Goal: Task Accomplishment & Management: Manage account settings

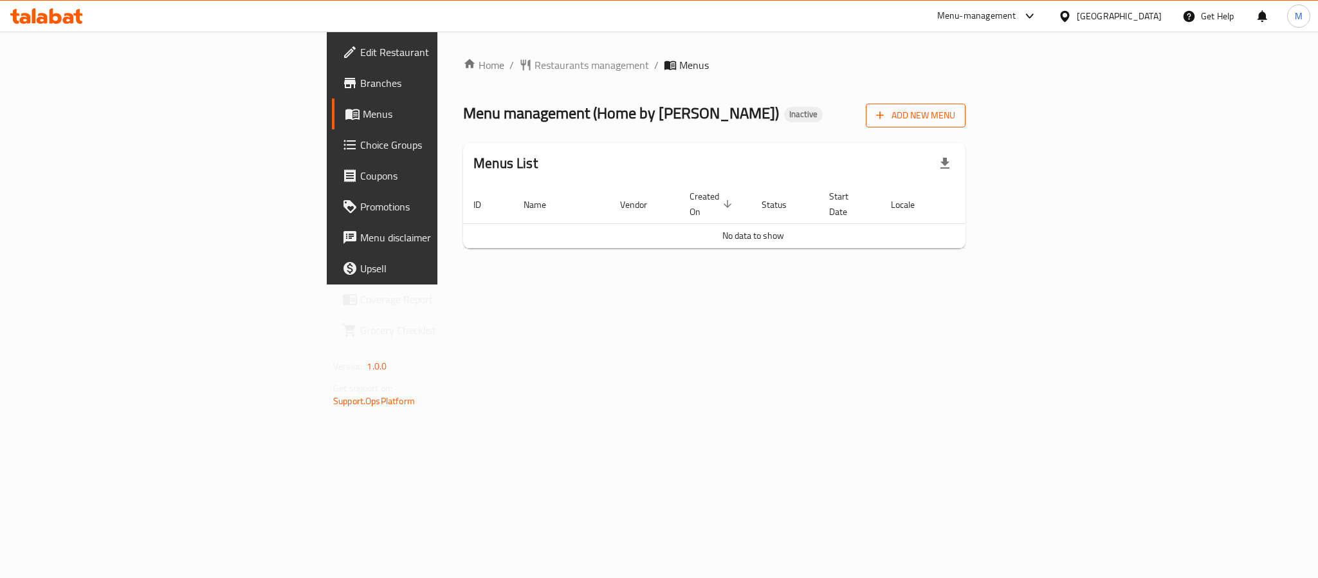
click at [955, 118] on span "Add New Menu" at bounding box center [915, 115] width 79 height 16
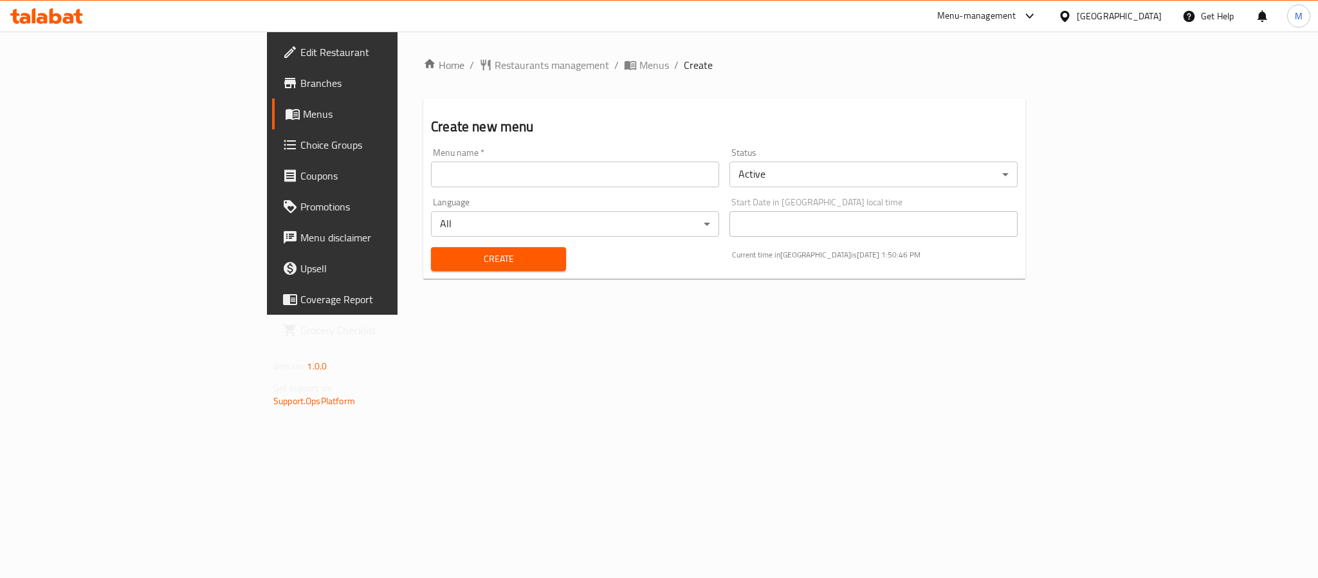
click at [431, 166] on input "text" at bounding box center [575, 174] width 288 height 26
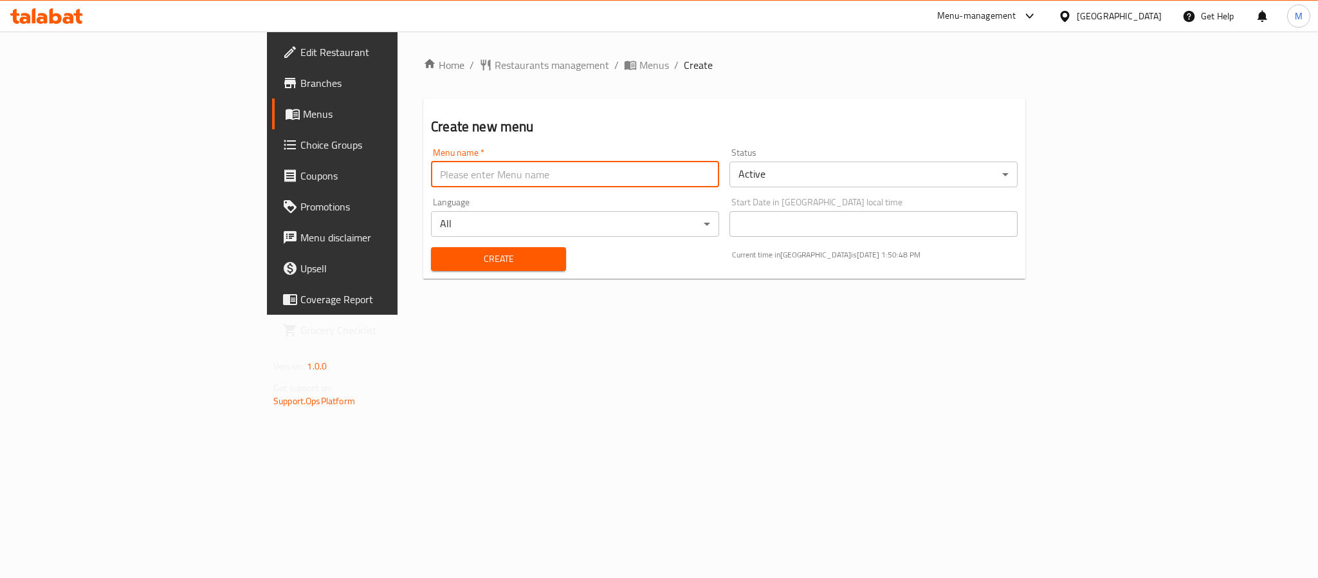
type input "New Menu"
click at [441, 265] on span "Create" at bounding box center [498, 259] width 114 height 16
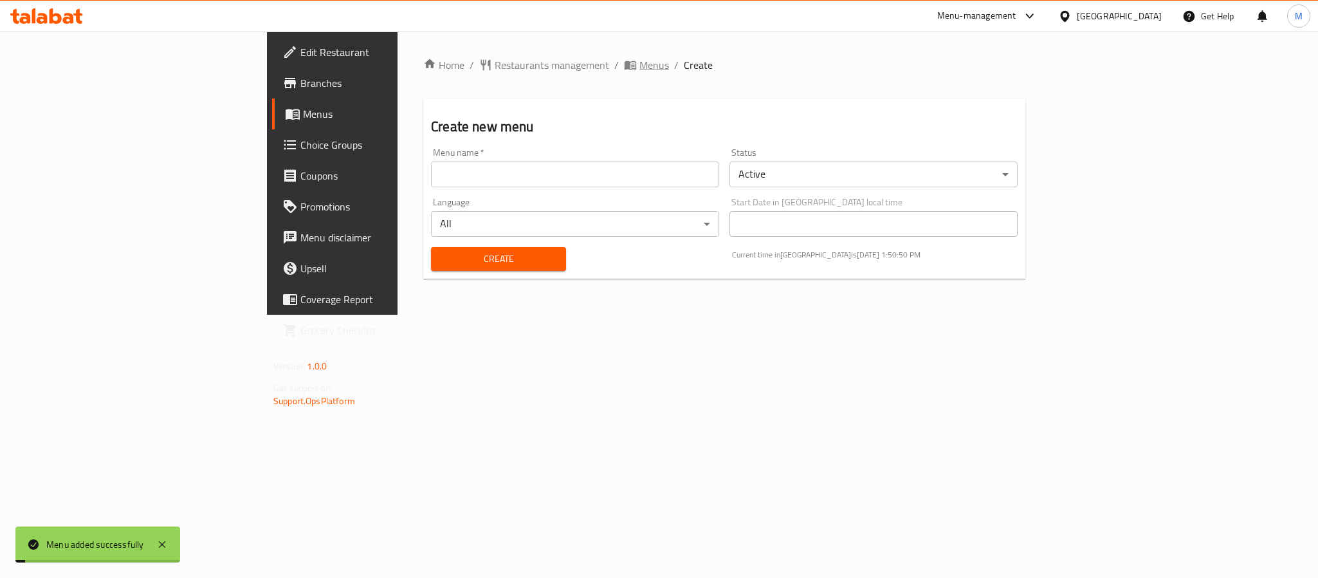
click at [639, 68] on span "Menus" at bounding box center [654, 64] width 30 height 15
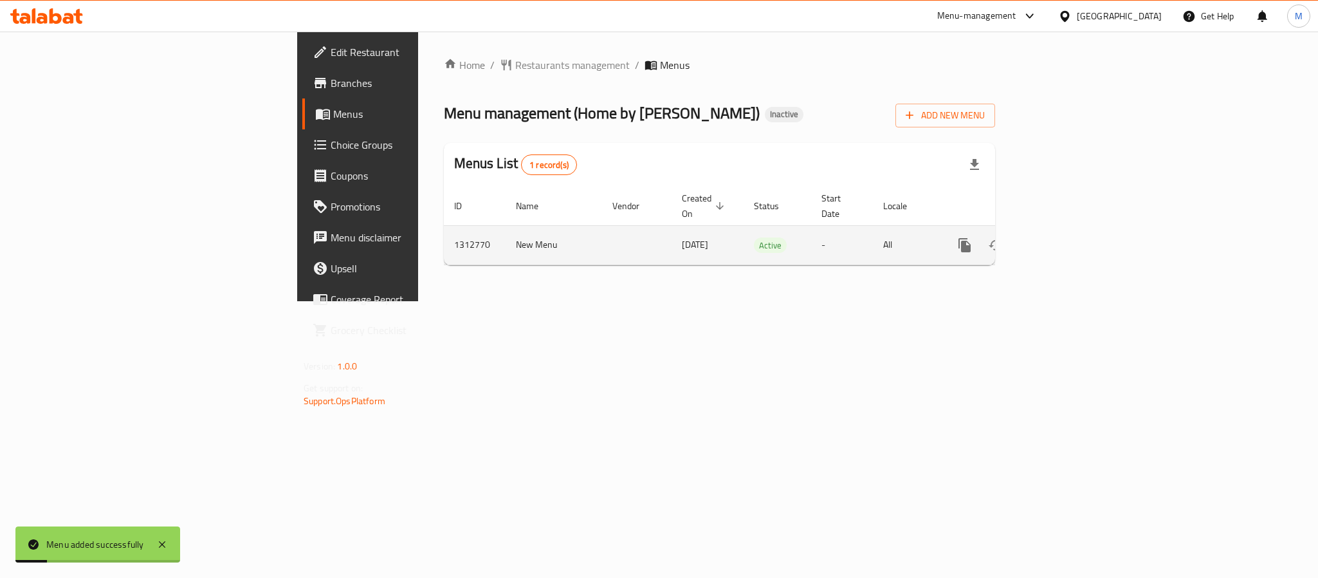
click at [1065, 237] on icon "enhanced table" at bounding box center [1057, 244] width 15 height 15
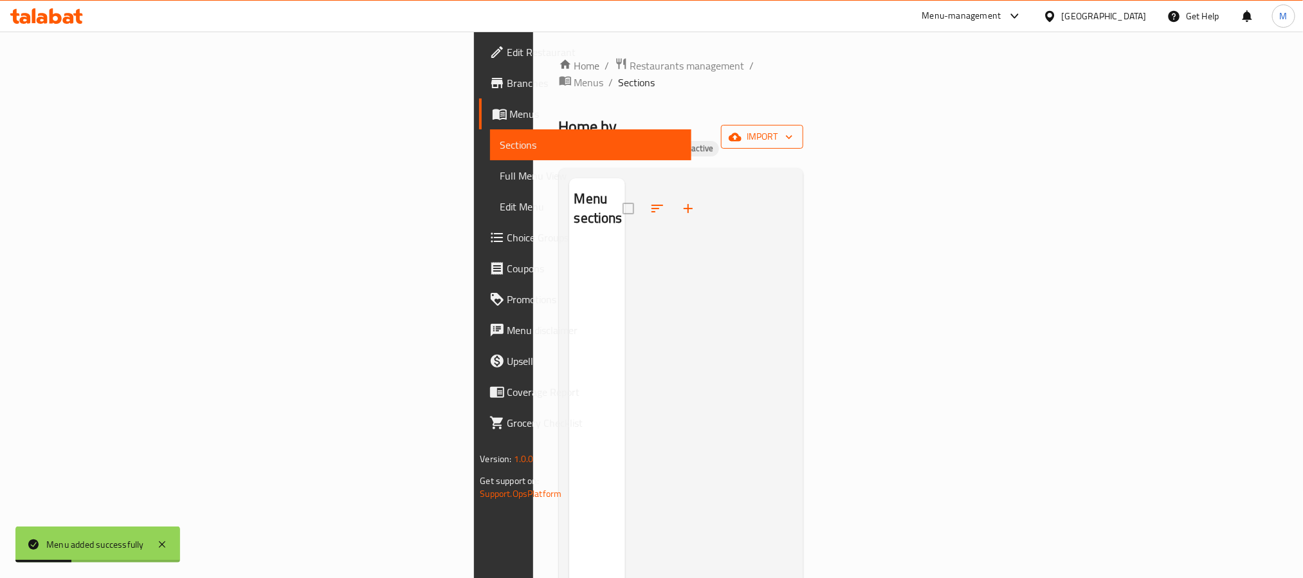
click at [793, 129] on span "import" at bounding box center [762, 137] width 62 height 16
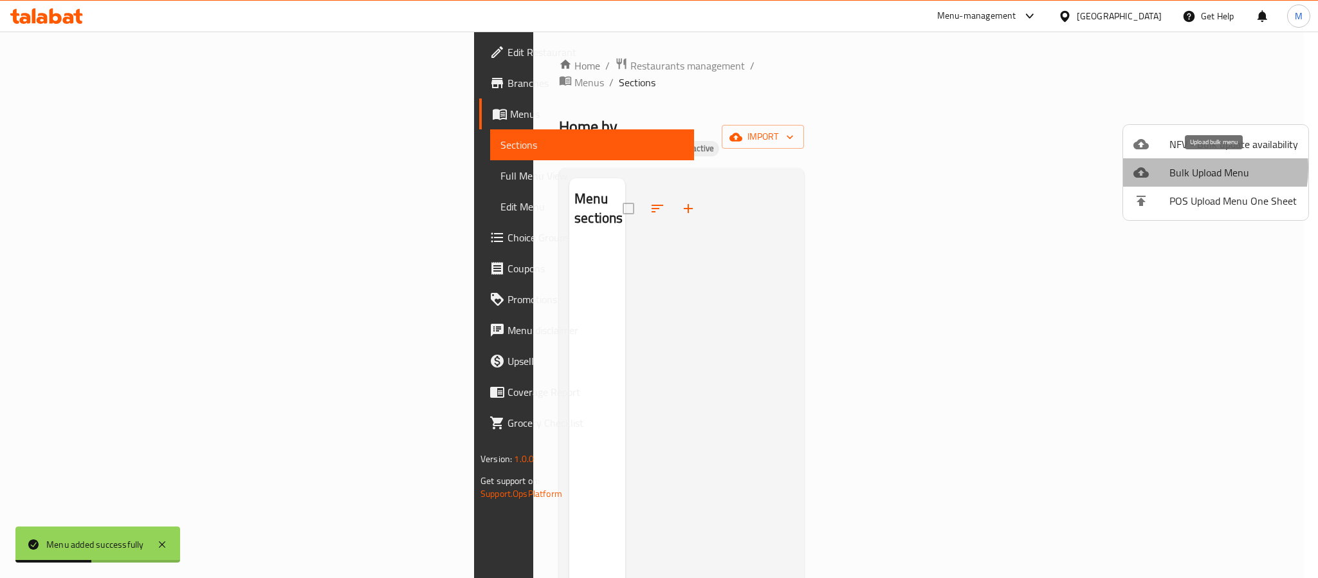
click at [1185, 168] on span "Bulk Upload Menu" at bounding box center [1233, 172] width 129 height 15
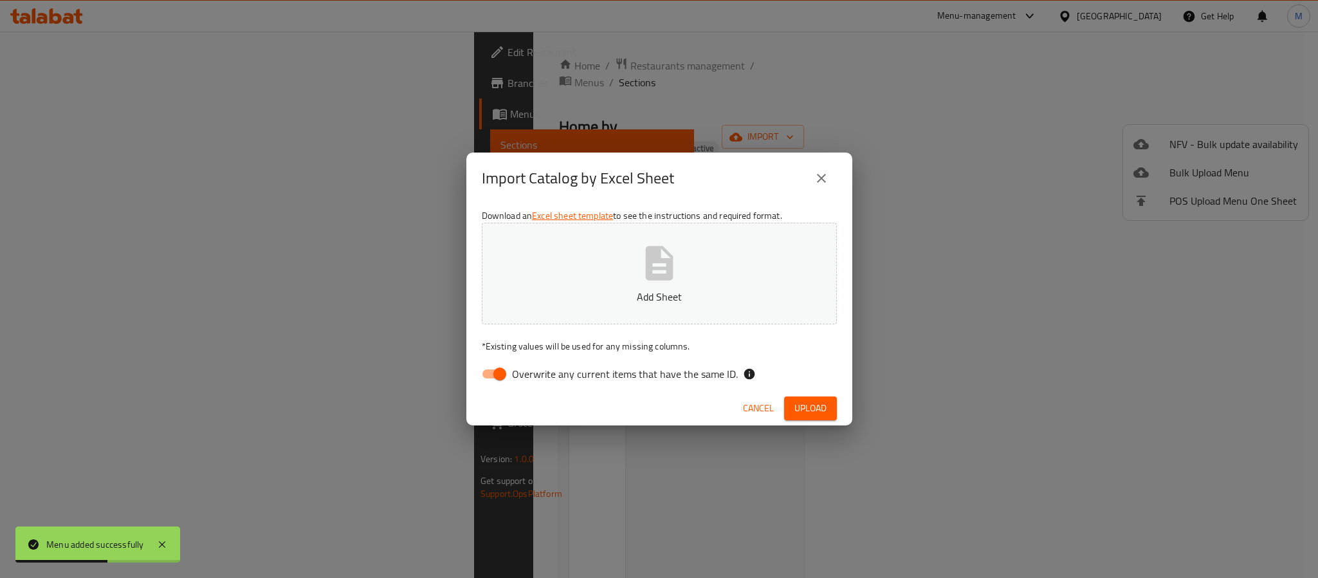
click at [504, 375] on input "Overwrite any current items that have the same ID." at bounding box center [499, 373] width 73 height 24
checkbox input "false"
click at [635, 273] on button "Add Sheet" at bounding box center [659, 274] width 355 height 102
click at [801, 396] on button "Upload" at bounding box center [810, 408] width 53 height 24
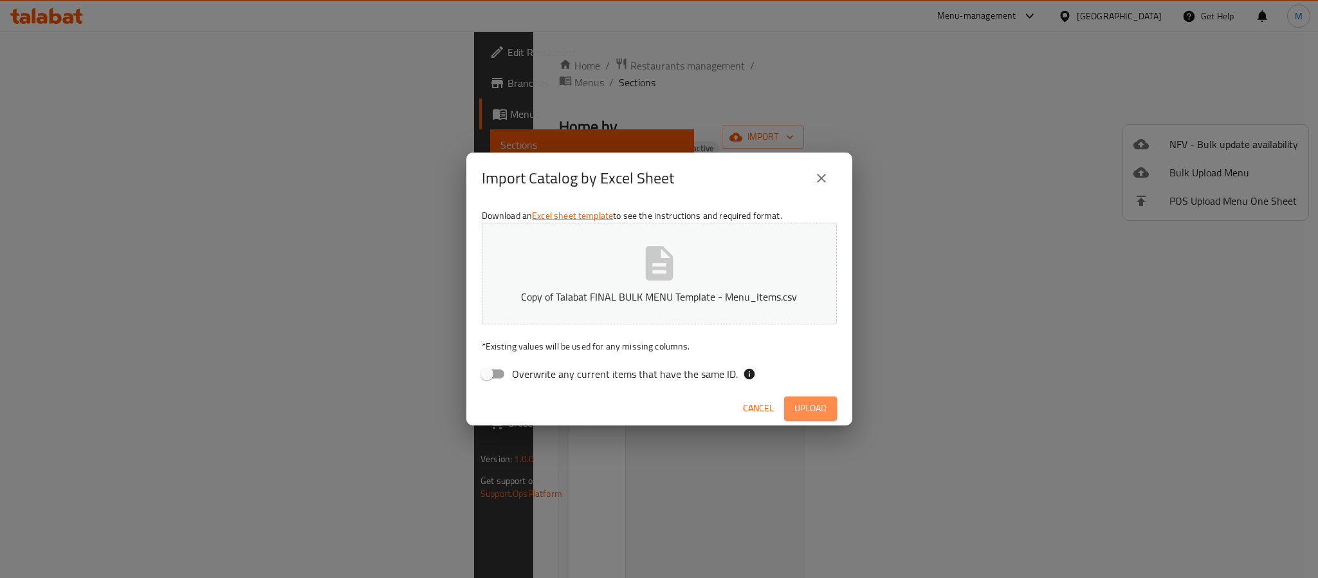
click at [805, 406] on span "Upload" at bounding box center [810, 408] width 32 height 16
click at [815, 172] on icon "close" at bounding box center [821, 177] width 15 height 15
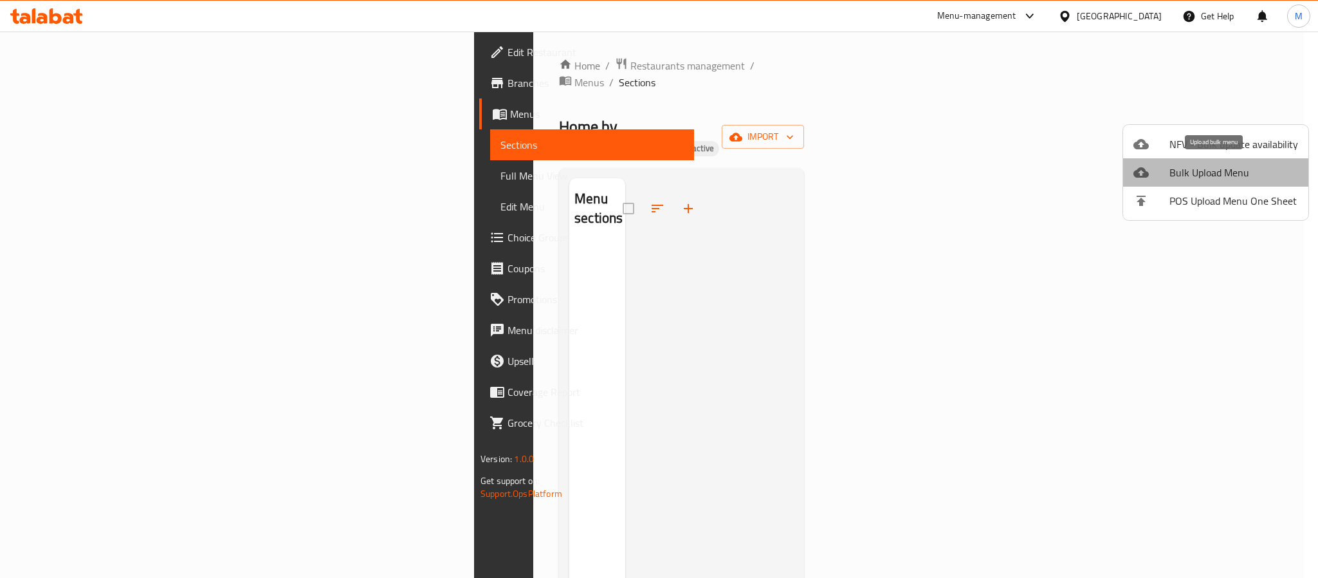
click at [1225, 174] on span "Bulk Upload Menu" at bounding box center [1233, 172] width 129 height 15
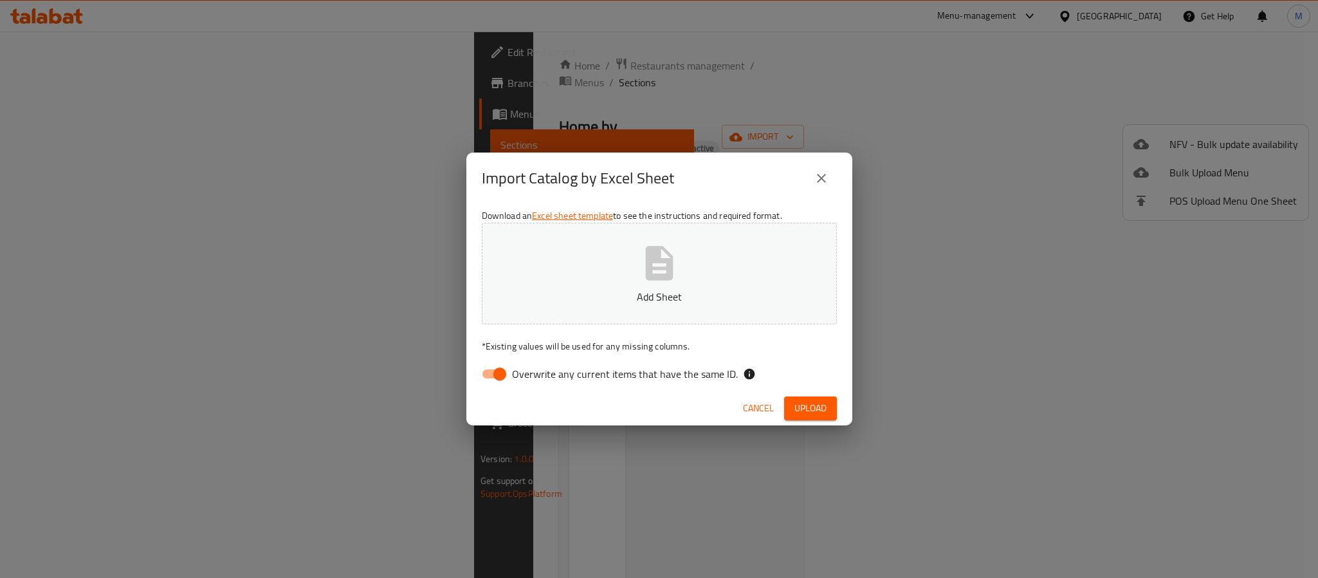
click at [498, 373] on input "Overwrite any current items that have the same ID." at bounding box center [499, 373] width 73 height 24
checkbox input "false"
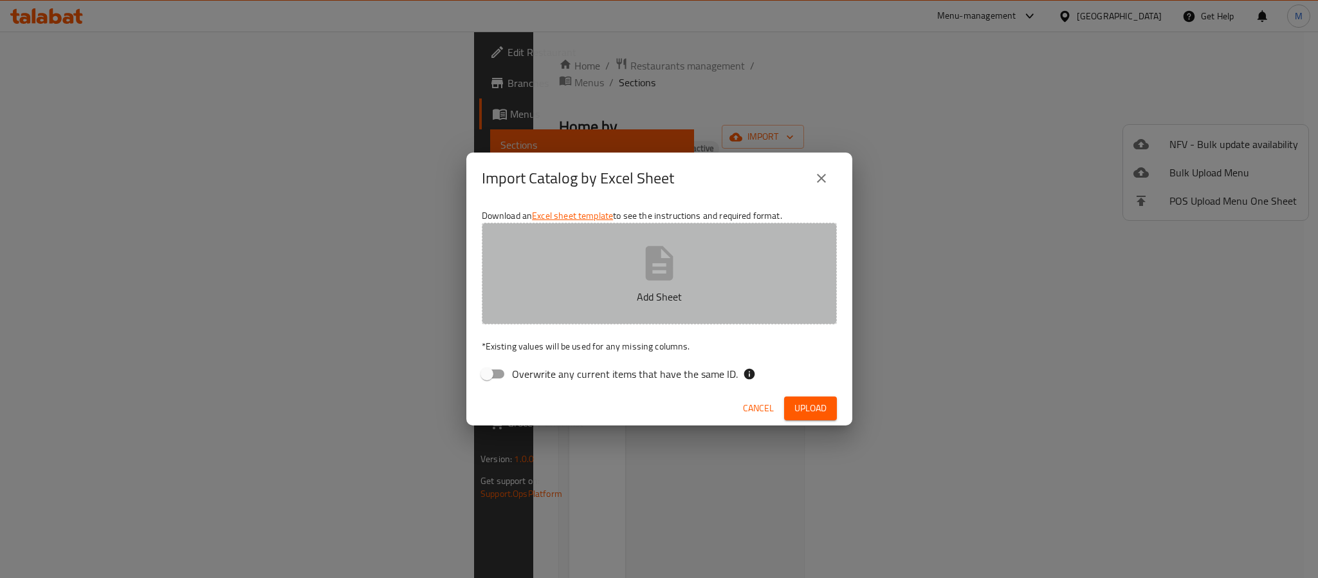
click at [647, 279] on icon "button" at bounding box center [659, 263] width 28 height 34
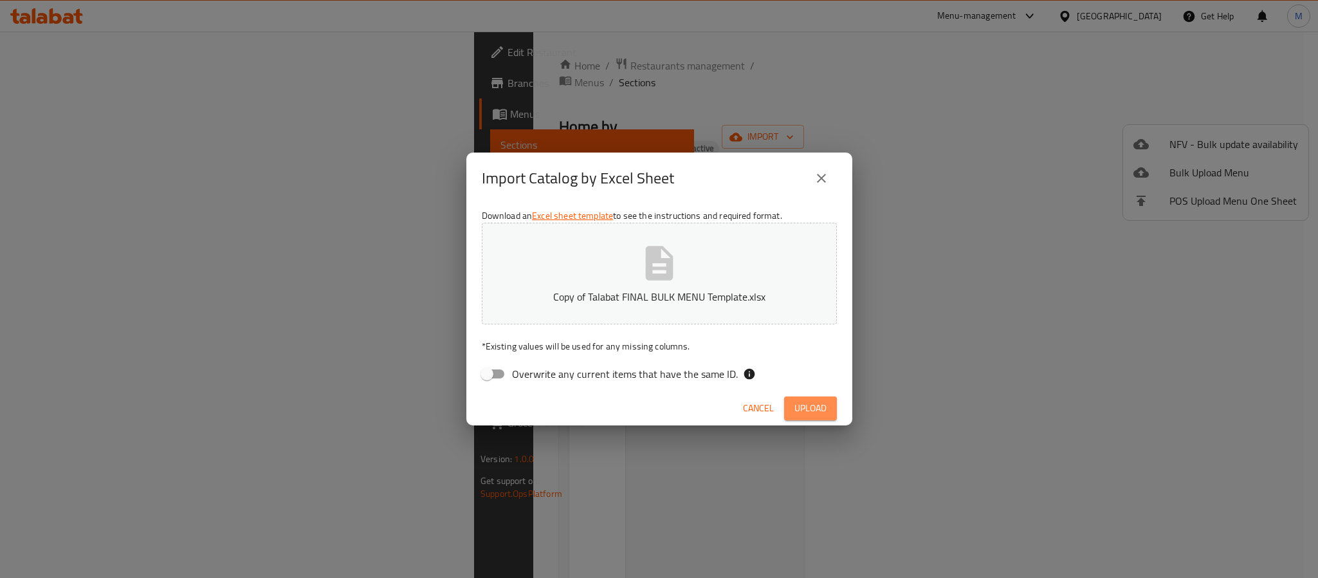
click at [823, 407] on span "Upload" at bounding box center [810, 408] width 32 height 16
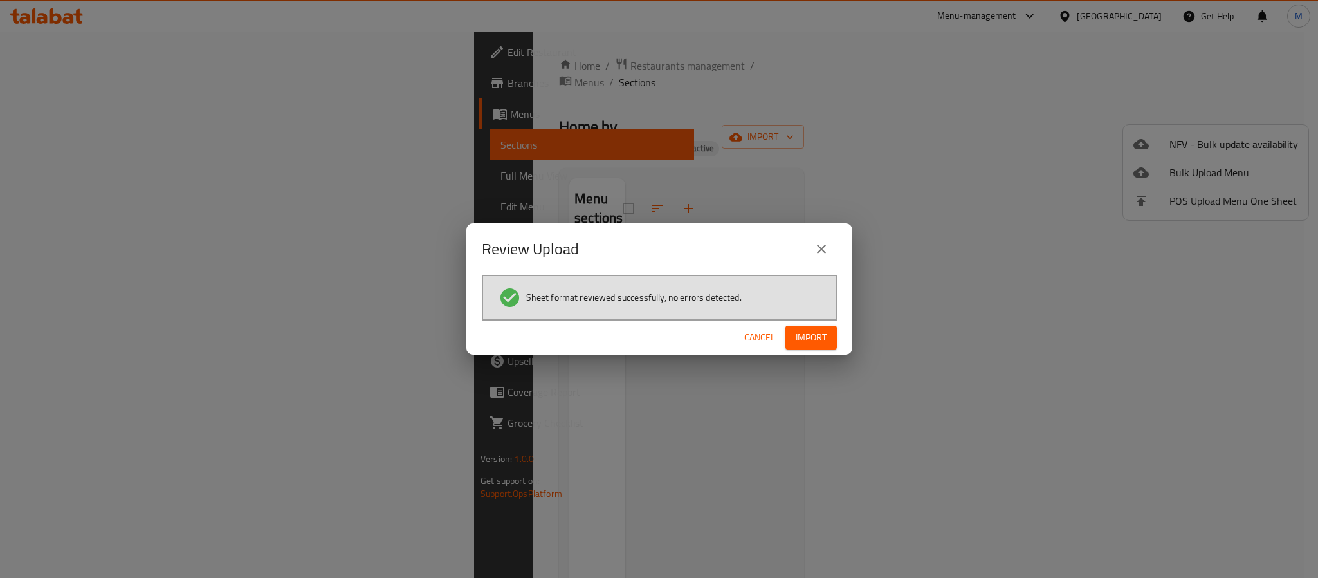
click at [815, 340] on span "Import" at bounding box center [811, 337] width 31 height 16
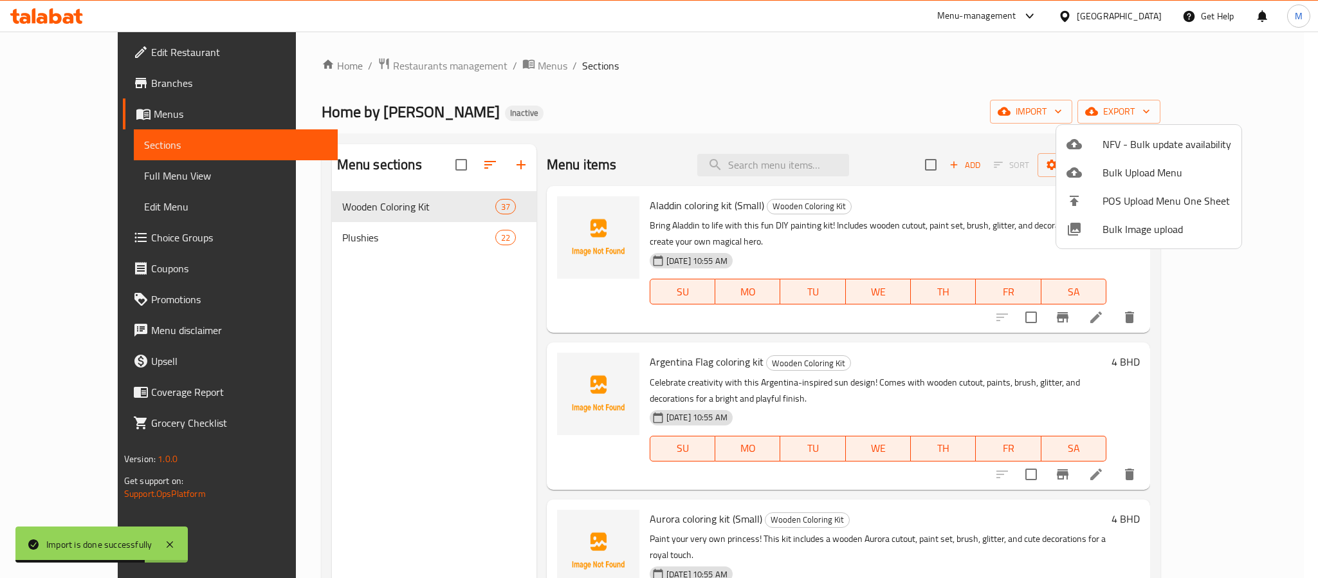
click at [1198, 306] on div at bounding box center [659, 289] width 1318 height 578
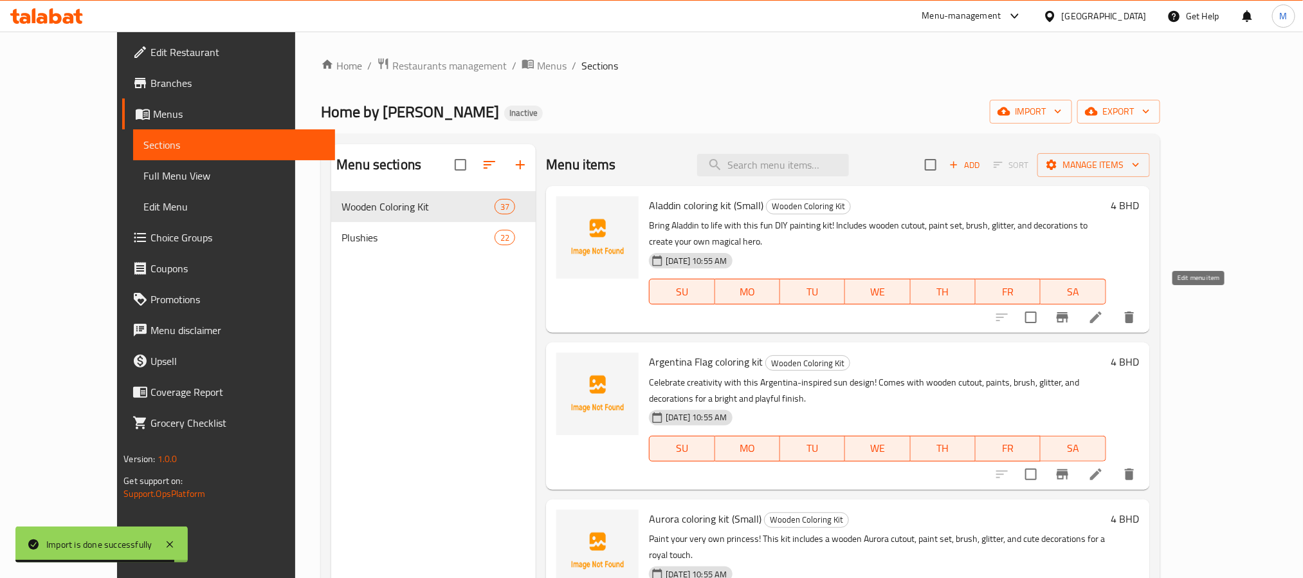
click at [1104, 309] on icon at bounding box center [1095, 316] width 15 height 15
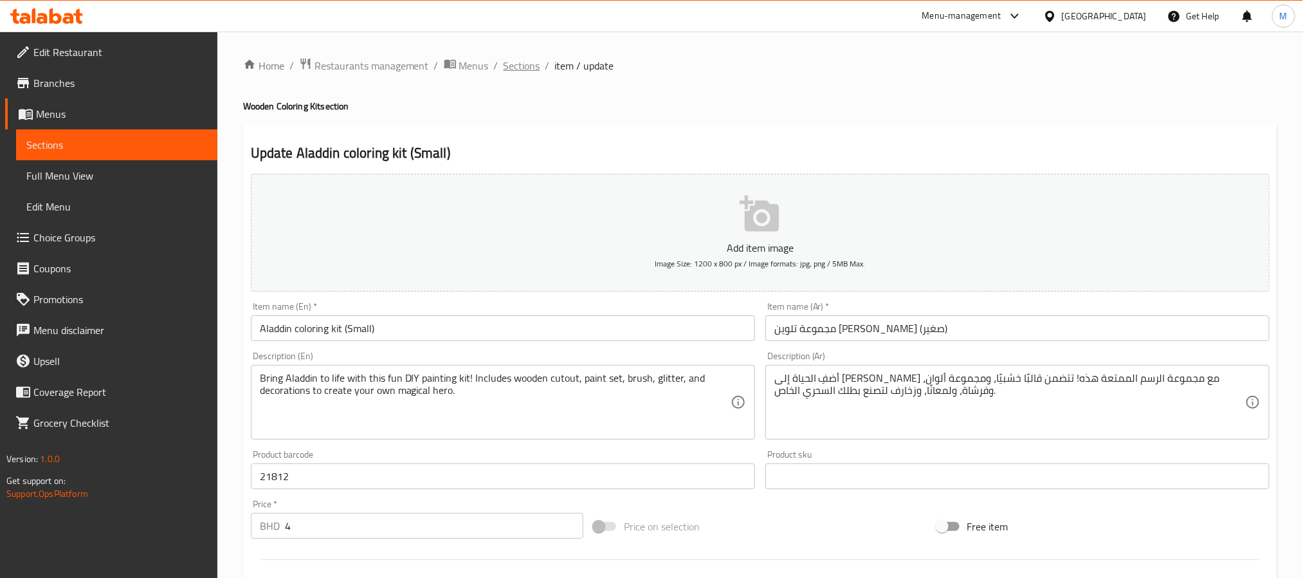
click at [517, 69] on span "Sections" at bounding box center [522, 65] width 37 height 15
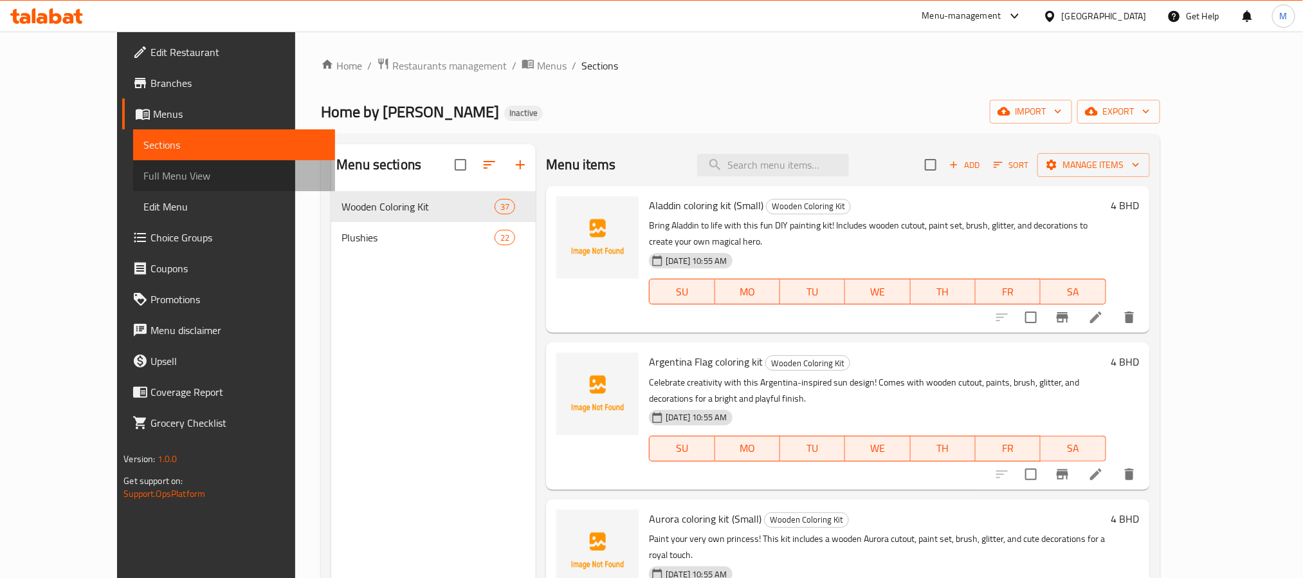
click at [143, 179] on span "Full Menu View" at bounding box center [233, 175] width 181 height 15
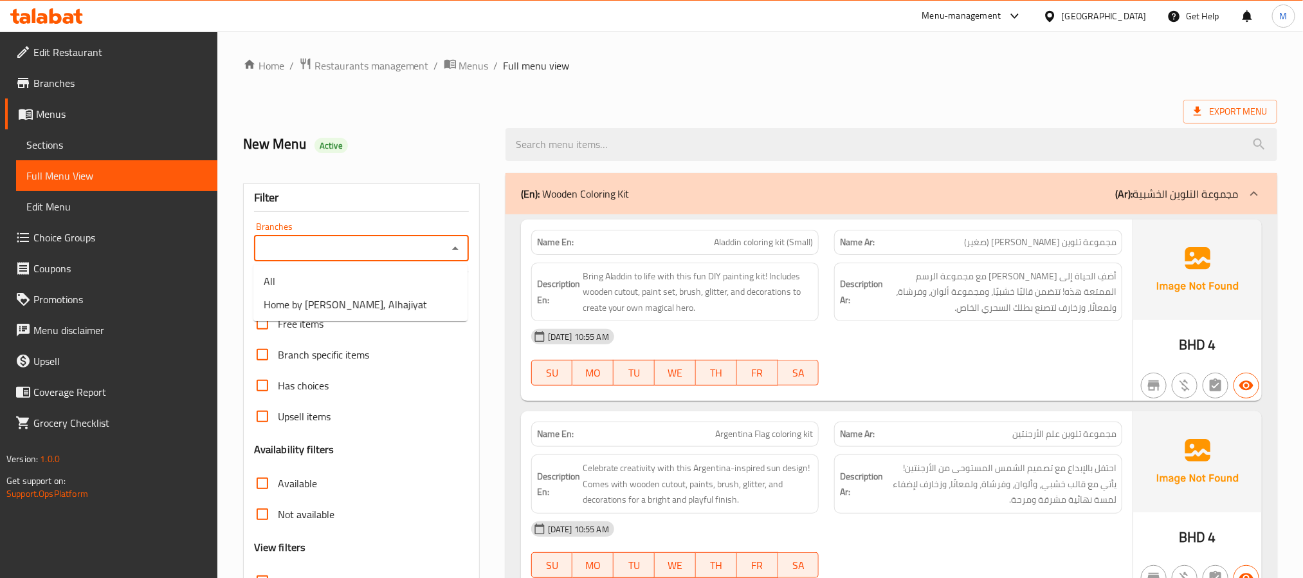
click at [400, 244] on input "Branches" at bounding box center [351, 248] width 186 height 18
click at [370, 304] on li "Home by [PERSON_NAME], Alhajiyat" at bounding box center [360, 304] width 214 height 23
type input "Home by [PERSON_NAME], Alhajiyat"
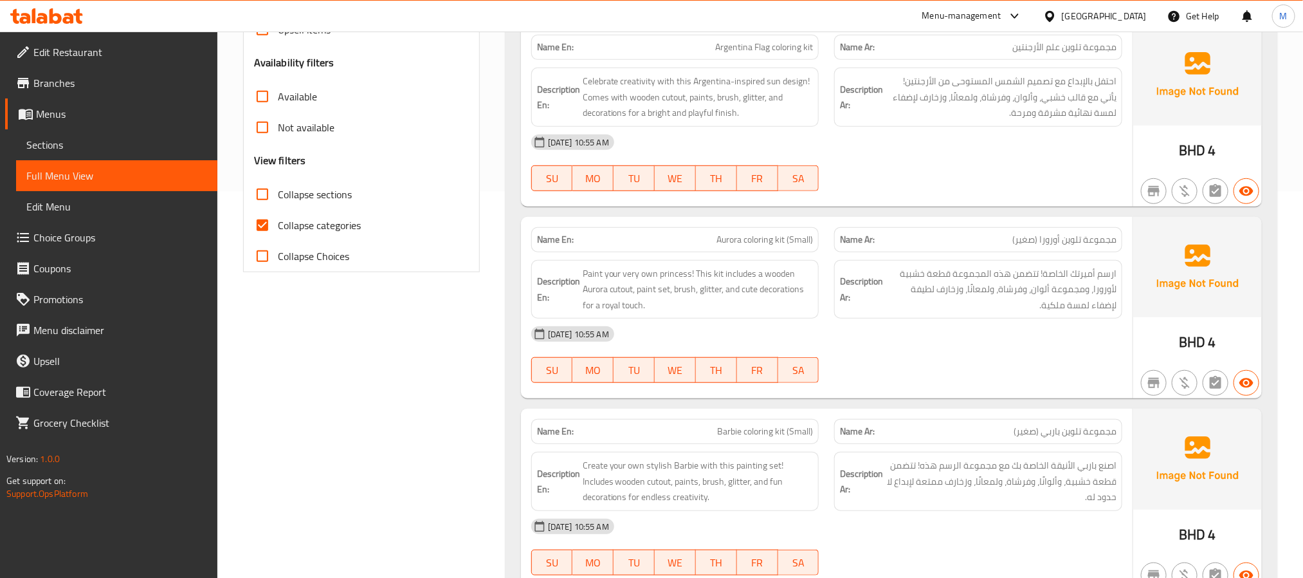
scroll to position [386, 0]
click at [262, 220] on input "Collapse categories" at bounding box center [262, 225] width 31 height 31
checkbox input "false"
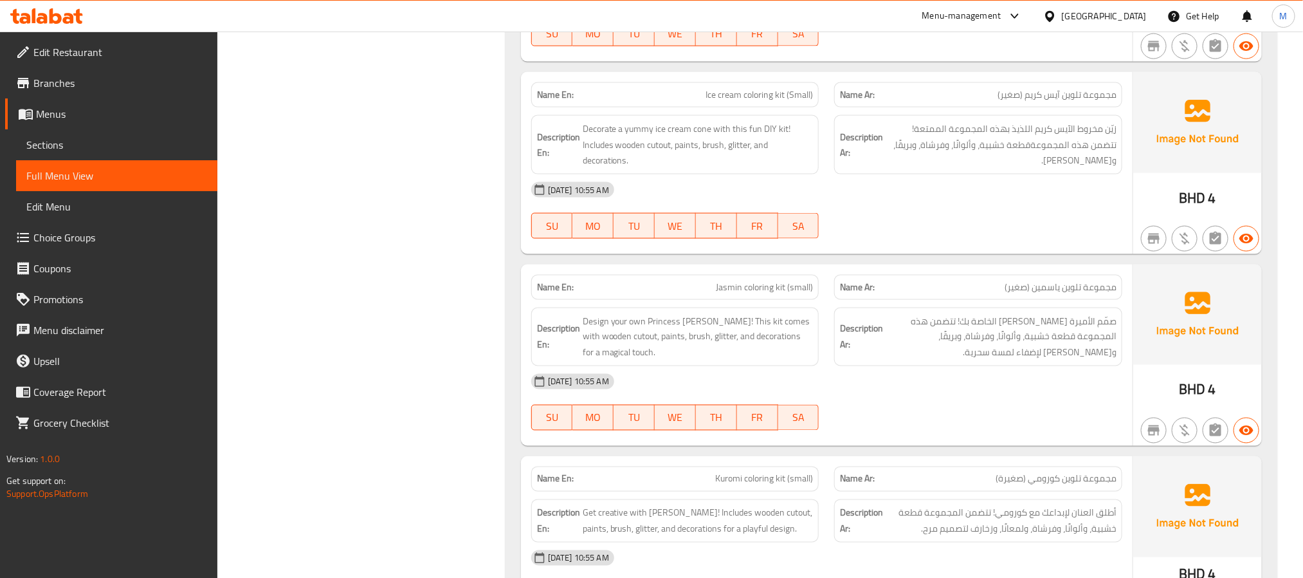
scroll to position [3201, 0]
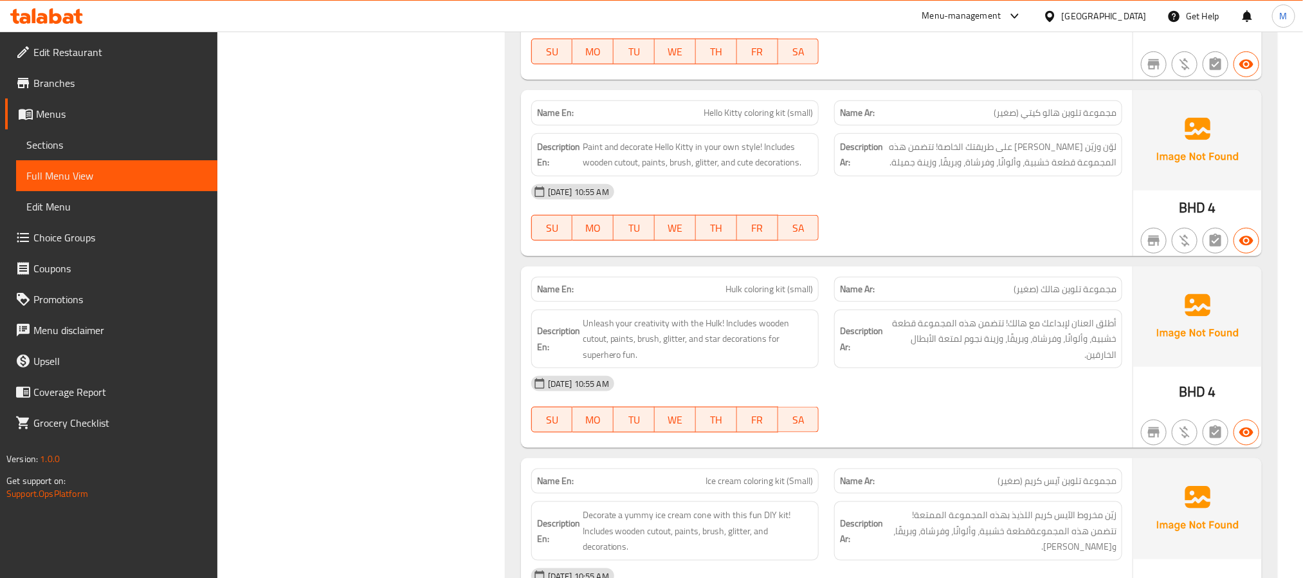
click at [60, 137] on span "Sections" at bounding box center [116, 144] width 181 height 15
